Goal: Use online tool/utility: Utilize a website feature to perform a specific function

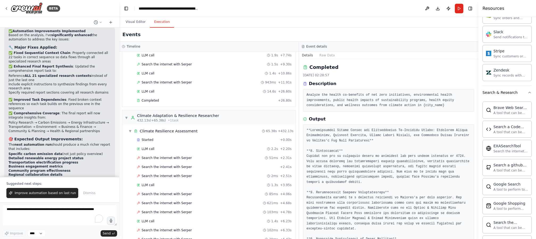
scroll to position [2023, 0]
click at [437, 9] on button "Download" at bounding box center [438, 9] width 9 height 10
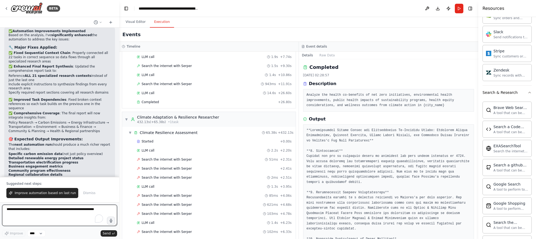
click at [54, 211] on textarea "To enrich screen reader interactions, please activate Accessibility in Grammarl…" at bounding box center [59, 215] width 115 height 21
type textarea "**********"
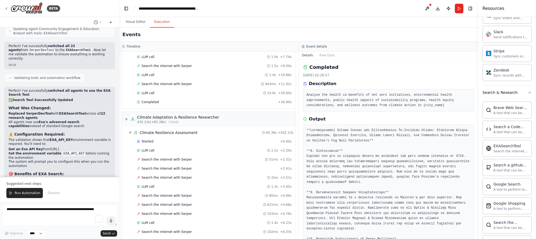
scroll to position [7960, 0]
click at [498, 148] on div "EXASearchTool" at bounding box center [511, 145] width 35 height 5
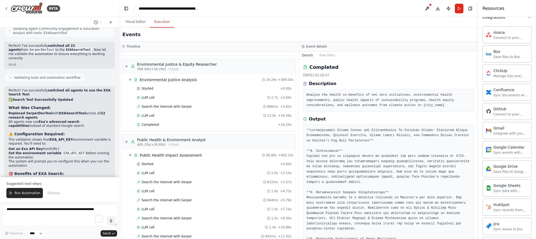
scroll to position [629, 0]
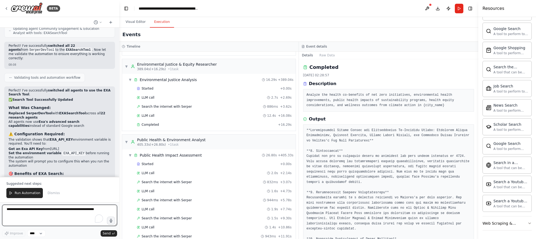
click at [30, 217] on textarea "To enrich screen reader interactions, please activate Accessibility in Grammarl…" at bounding box center [59, 215] width 115 height 21
paste textarea "**********"
type textarea "**********"
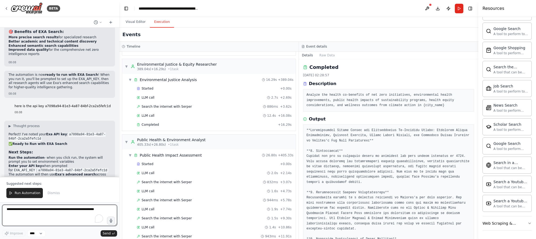
scroll to position [8106, 0]
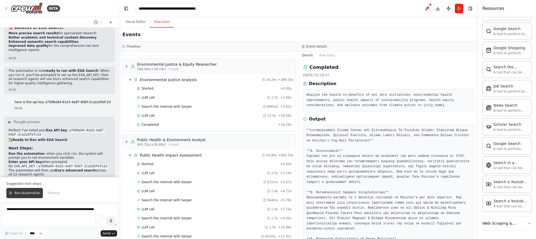
click at [20, 197] on button "Run Automation" at bounding box center [24, 193] width 36 height 10
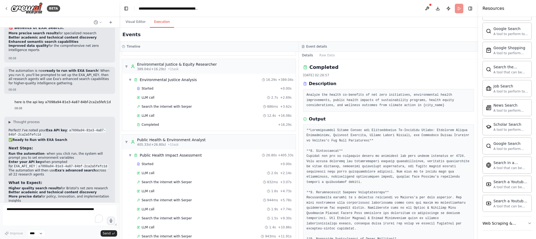
scroll to position [8081, 0]
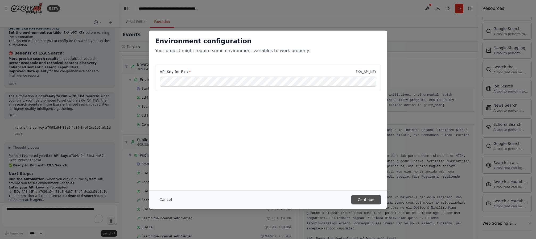
click at [356, 198] on button "Continue" at bounding box center [366, 200] width 30 height 10
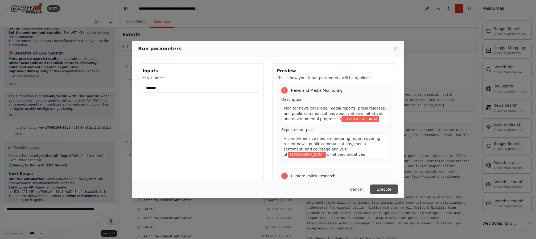
click at [388, 187] on button "Execute" at bounding box center [384, 190] width 28 height 10
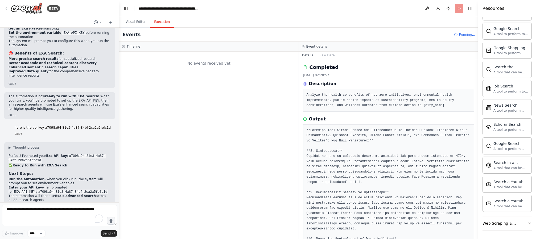
scroll to position [0, 0]
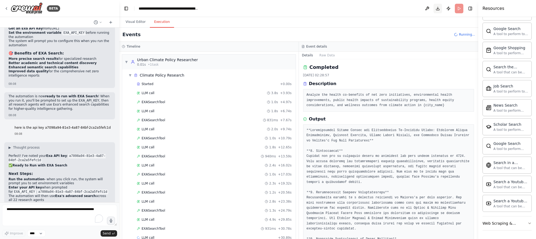
click at [437, 7] on button "Download" at bounding box center [438, 9] width 9 height 10
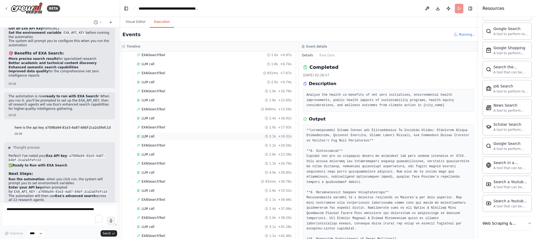
click at [216, 135] on div "LLM call 2.3s + 19.32s" at bounding box center [214, 136] width 155 height 4
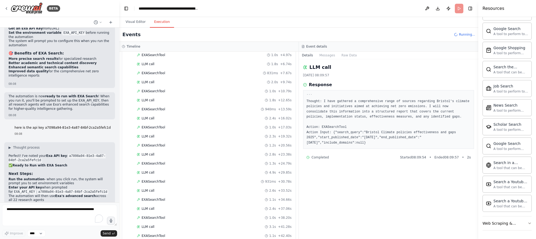
click at [333, 133] on pre "``` Thought: I have gathered a comprehensive range of sources regarding Bristol…" at bounding box center [389, 120] width 164 height 52
click at [201, 153] on div "LLM call 2.8s + 23.38s" at bounding box center [214, 155] width 155 height 4
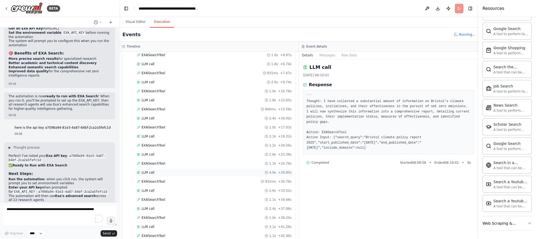
click at [198, 170] on div "LLM call 4.9s + 29.85s" at bounding box center [214, 173] width 159 height 8
click at [191, 185] on div "EXASearchTool 931ms + 30.78s" at bounding box center [214, 182] width 159 height 8
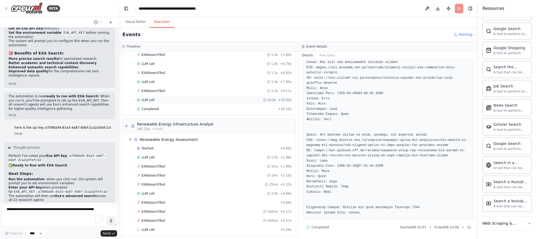
scroll to position [645, 0]
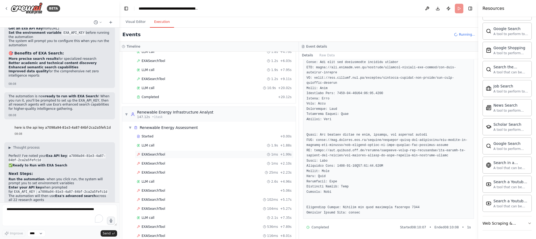
click at [176, 158] on div "EXASearchTool 1ms + 1.99s" at bounding box center [214, 155] width 159 height 8
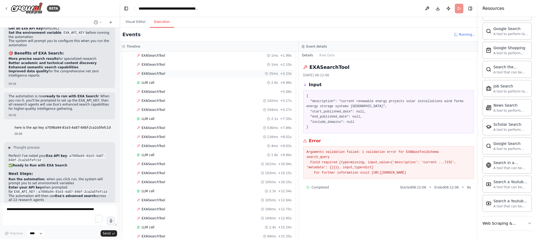
scroll to position [781, 0]
drag, startPoint x: 455, startPoint y: 173, endPoint x: 300, endPoint y: 152, distance: 156.7
click at [300, 152] on div "EXASearchTool [DATE] 08:12:06 Input { "description": "current renewable energy …" at bounding box center [389, 149] width 180 height 180
copy pre "Arguments validation failed: 1 validation error for EXABaseToolSchema search_qu…"
click at [54, 212] on textarea "To enrich screen reader interactions, please activate Accessibility in Grammarl…" at bounding box center [59, 215] width 115 height 21
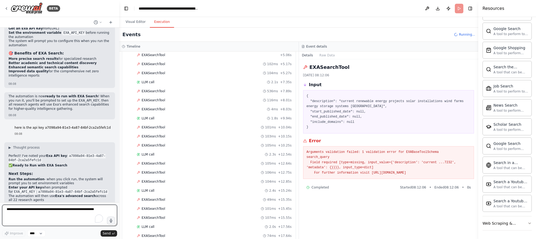
paste textarea "**********"
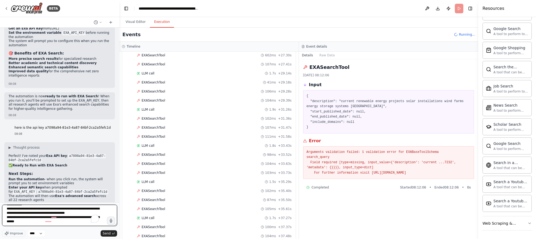
scroll to position [1143, 0]
type textarea "**********"
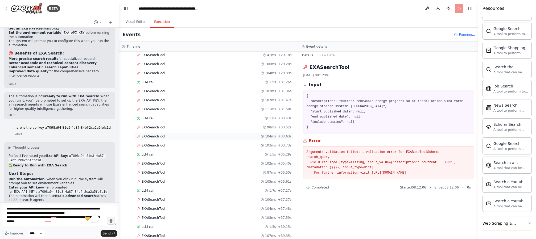
click at [162, 137] on span "EXASearchTool" at bounding box center [154, 136] width 24 height 4
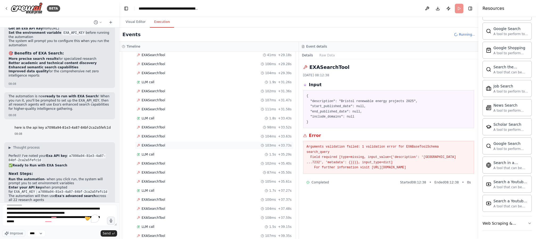
click at [161, 144] on span "EXASearchTool" at bounding box center [154, 146] width 24 height 4
click at [157, 181] on span "EXASearchTool" at bounding box center [154, 182] width 24 height 4
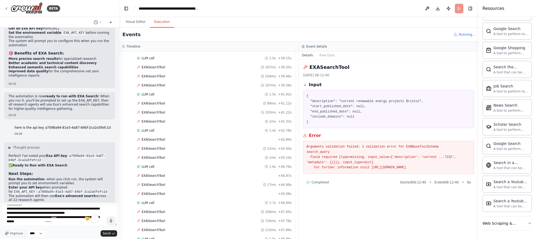
scroll to position [1340, 0]
click at [162, 165] on span "EXASearchTool" at bounding box center [154, 165] width 24 height 4
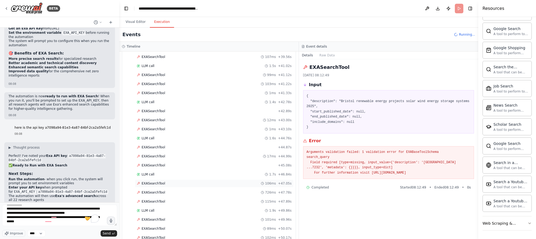
click at [157, 182] on span "EXASearchTool" at bounding box center [154, 184] width 24 height 4
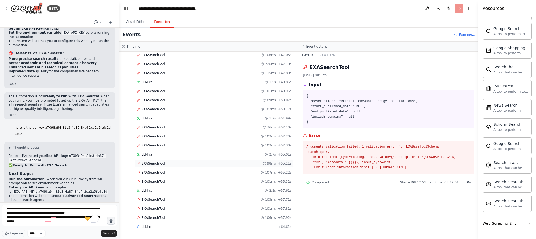
scroll to position [1468, 0]
click at [439, 9] on button "Download" at bounding box center [438, 9] width 9 height 10
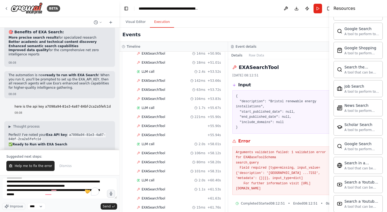
scroll to position [8106, 0]
